Goal: Transaction & Acquisition: Obtain resource

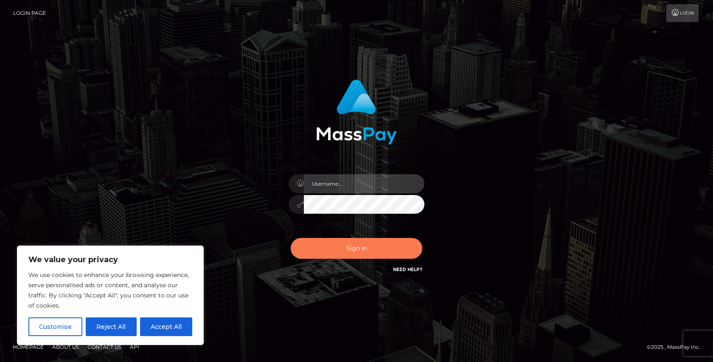
type input "melbak"
click at [350, 249] on button "Sign in" at bounding box center [357, 248] width 132 height 21
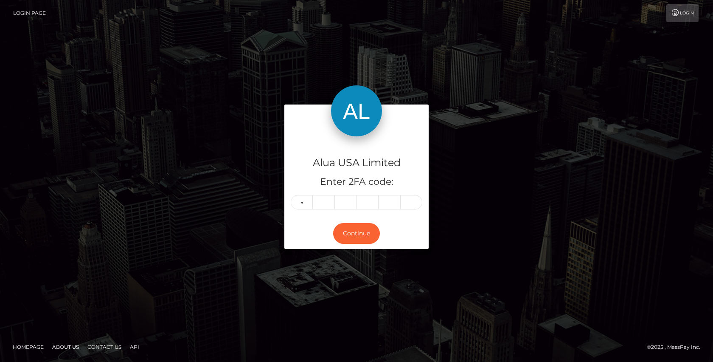
type input "7"
type input "3"
type input "0"
type input "8"
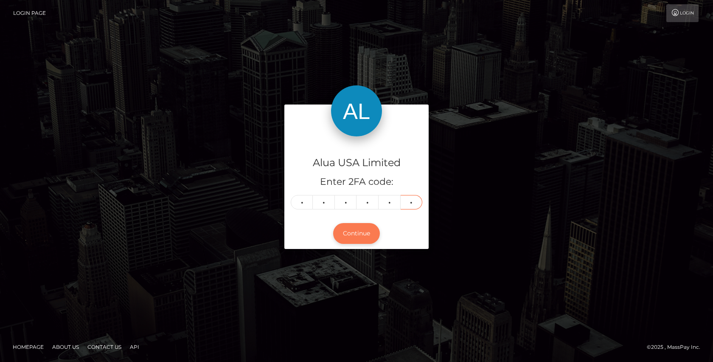
type input "0"
click at [345, 239] on button "Continue" at bounding box center [356, 233] width 47 height 21
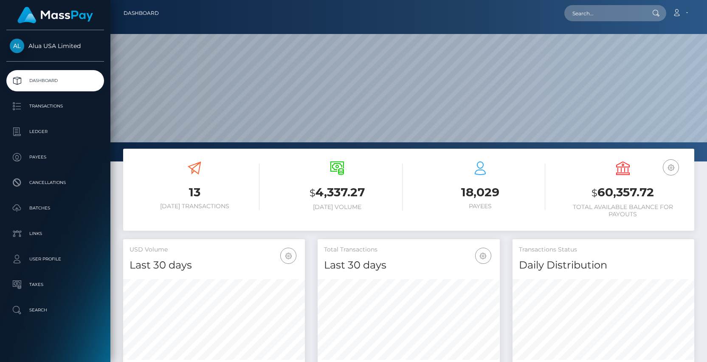
scroll to position [150, 182]
click at [42, 104] on p "Transactions" at bounding box center [55, 106] width 91 height 13
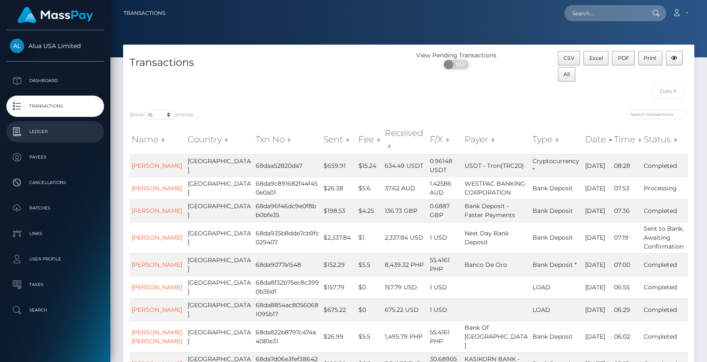
click at [39, 132] on p "Ledger" at bounding box center [55, 131] width 91 height 13
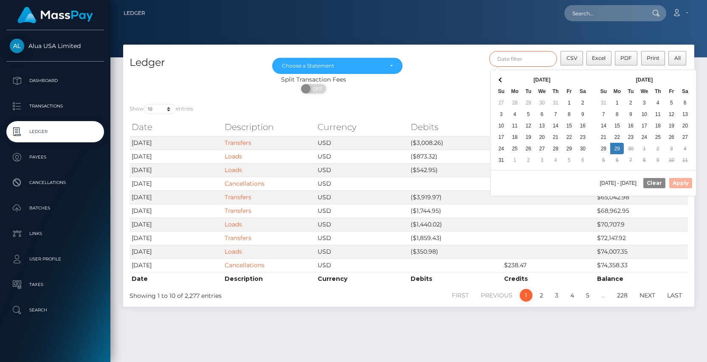
click at [530, 60] on input "text" at bounding box center [523, 59] width 68 height 16
click at [499, 79] on span at bounding box center [501, 79] width 5 height 5
click at [500, 80] on span at bounding box center [501, 79] width 5 height 5
click at [685, 79] on span at bounding box center [684, 79] width 5 height 5
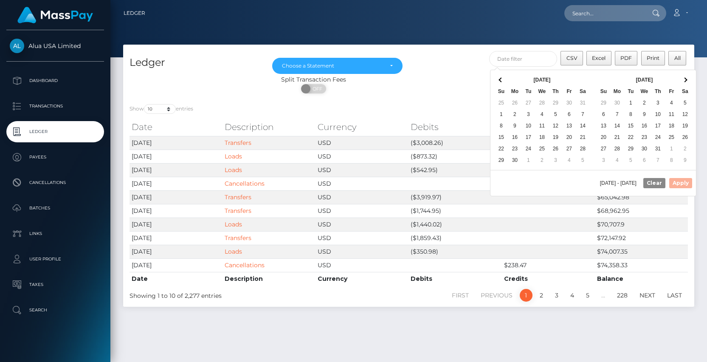
click at [685, 79] on span at bounding box center [684, 79] width 5 height 5
click at [686, 82] on th at bounding box center [685, 79] width 14 height 11
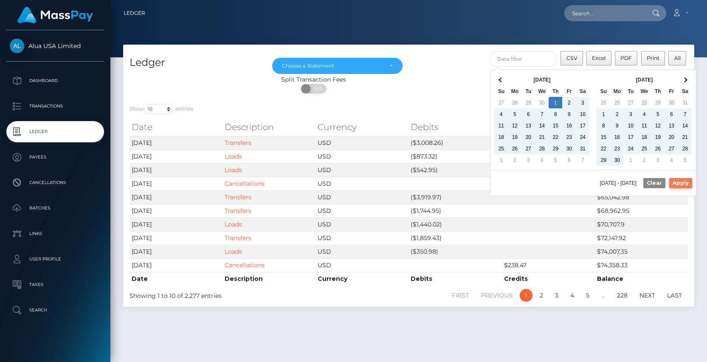
click at [680, 181] on button "Apply" at bounding box center [680, 183] width 23 height 10
type input "05/01/2025 - 09/29/2025"
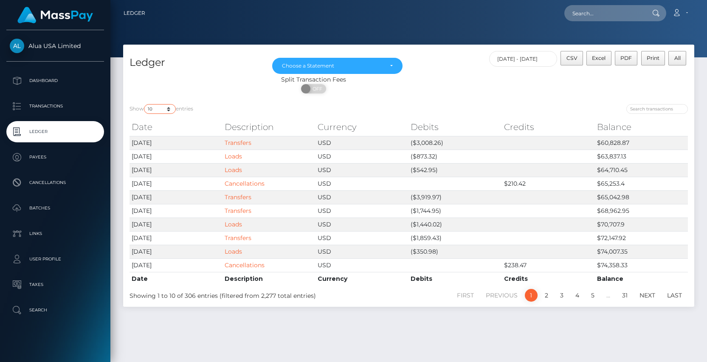
click at [157, 110] on select "10 25 50 100 250" at bounding box center [160, 109] width 32 height 10
select select "250"
click at [145, 104] on select "10 25 50 100 250" at bounding box center [160, 109] width 32 height 10
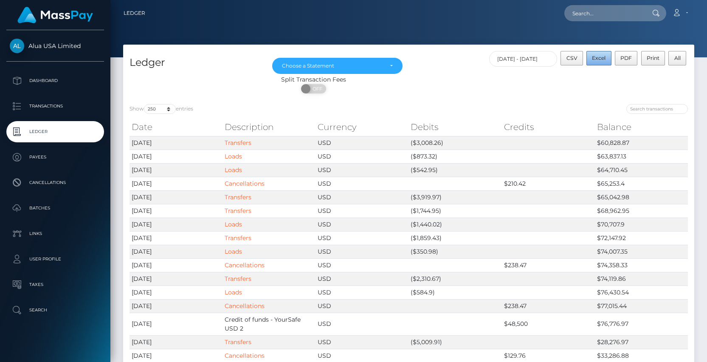
click at [598, 59] on span "Excel" at bounding box center [599, 58] width 14 height 6
click at [531, 82] on div "Split Transaction Fees ON OFF" at bounding box center [408, 86] width 571 height 22
click at [575, 58] on span "CSV" at bounding box center [571, 58] width 11 height 6
click at [51, 101] on p "Transactions" at bounding box center [55, 106] width 91 height 13
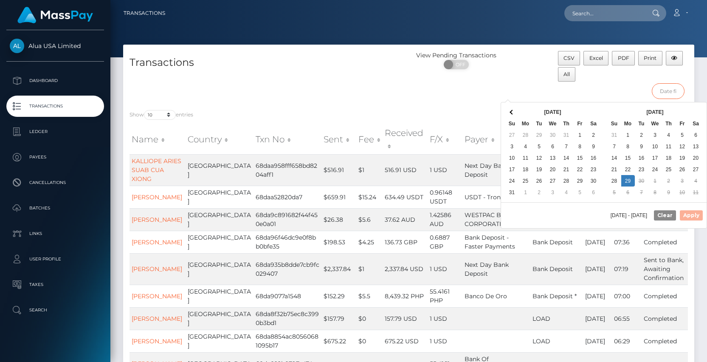
click at [669, 91] on input "text" at bounding box center [667, 91] width 33 height 16
click at [583, 113] on th "Aug 2025" at bounding box center [553, 111] width 68 height 11
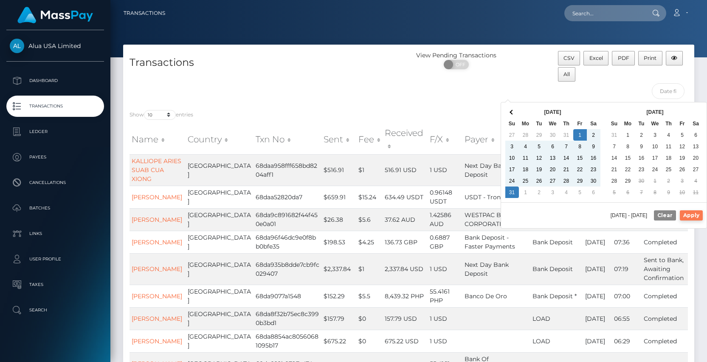
click at [692, 214] on button "Apply" at bounding box center [690, 215] width 23 height 10
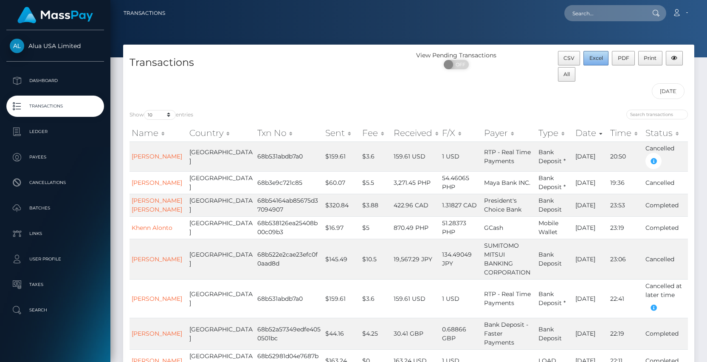
click at [595, 58] on span "Excel" at bounding box center [596, 58] width 14 height 6
click at [401, 90] on div "Transactions" at bounding box center [266, 77] width 286 height 52
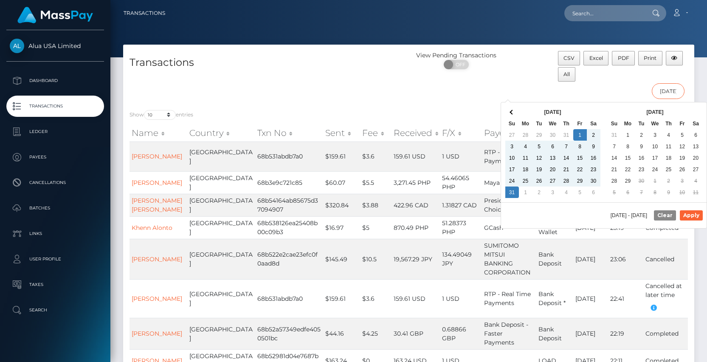
click at [664, 92] on input "08/01/2025 - 08/31/2025" at bounding box center [667, 91] width 33 height 16
click at [511, 112] on span at bounding box center [511, 111] width 5 height 5
click at [695, 213] on button "Apply" at bounding box center [690, 215] width 23 height 10
type input "07/01/2025 - 07/31/2025"
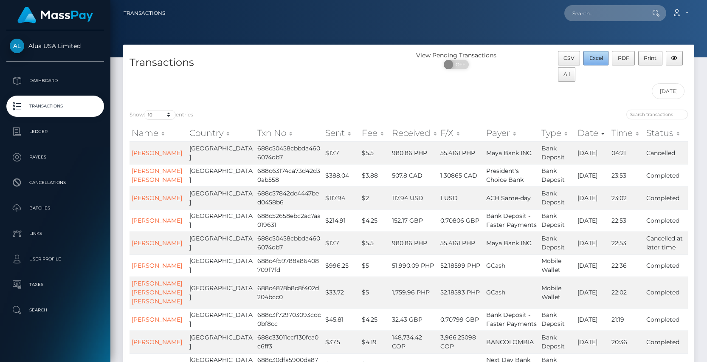
click at [594, 60] on span "Excel" at bounding box center [596, 58] width 14 height 6
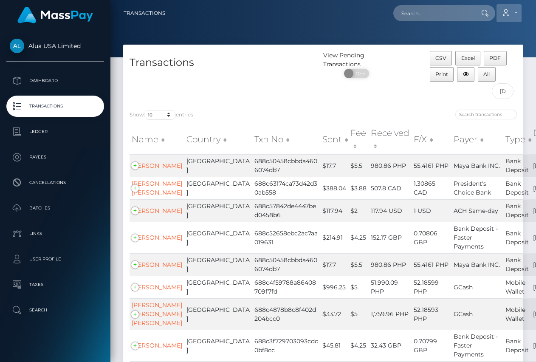
click at [510, 12] on link "Account" at bounding box center [508, 13] width 25 height 18
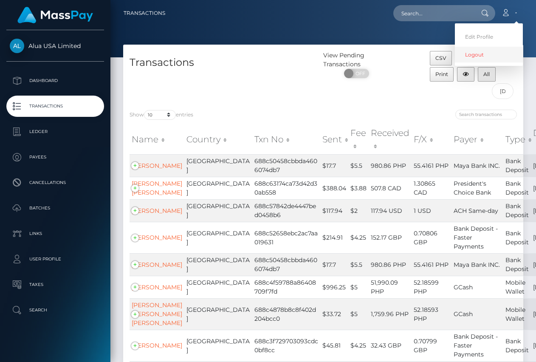
click at [473, 52] on link "Logout" at bounding box center [489, 55] width 68 height 16
